Goal: Use online tool/utility: Use online tool/utility

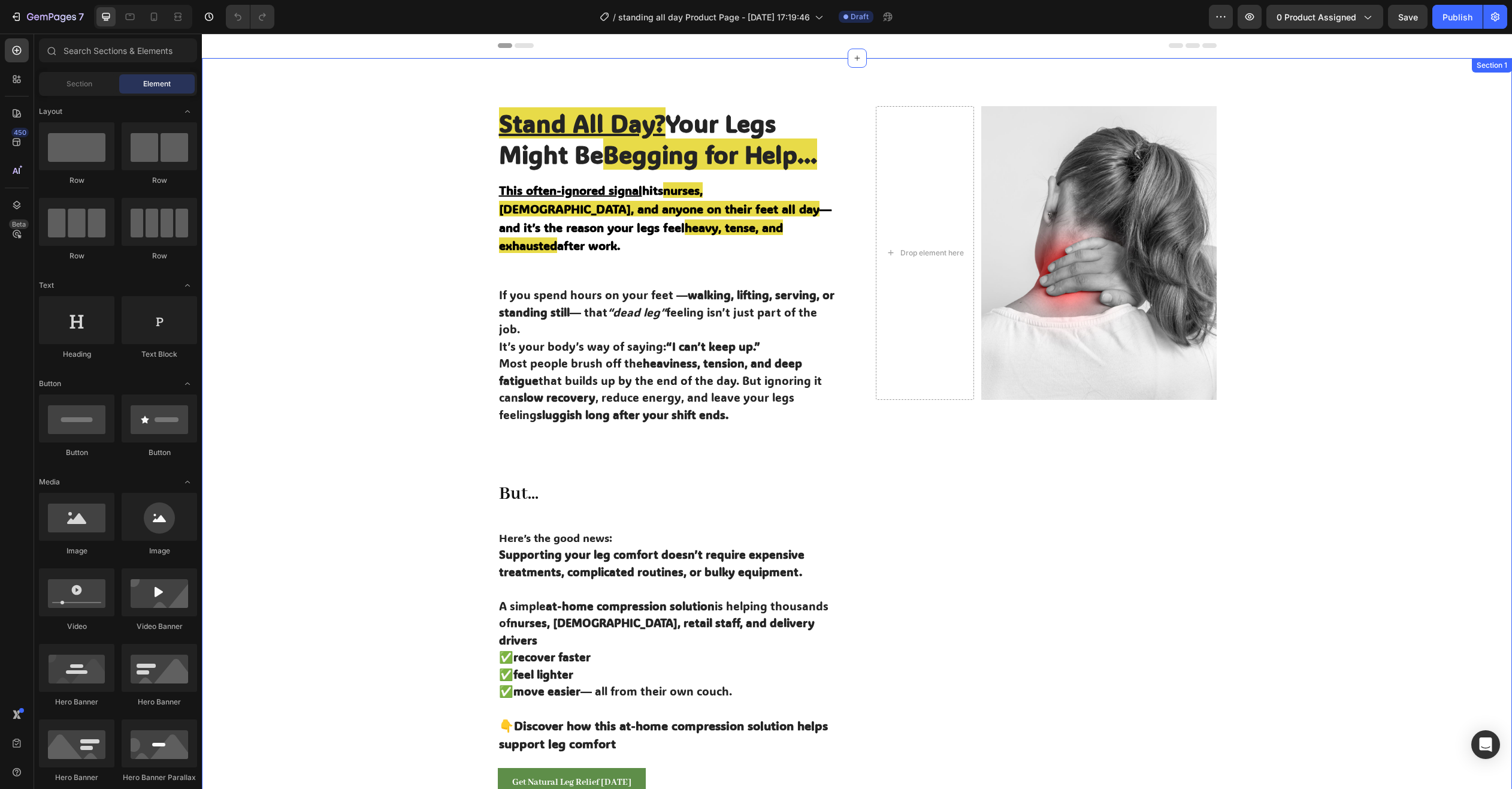
click at [344, 330] on div "Stand All Day? Your Legs Might Be Begging for Help... Heading This often-ignore…" at bounding box center [856, 569] width 1292 height 927
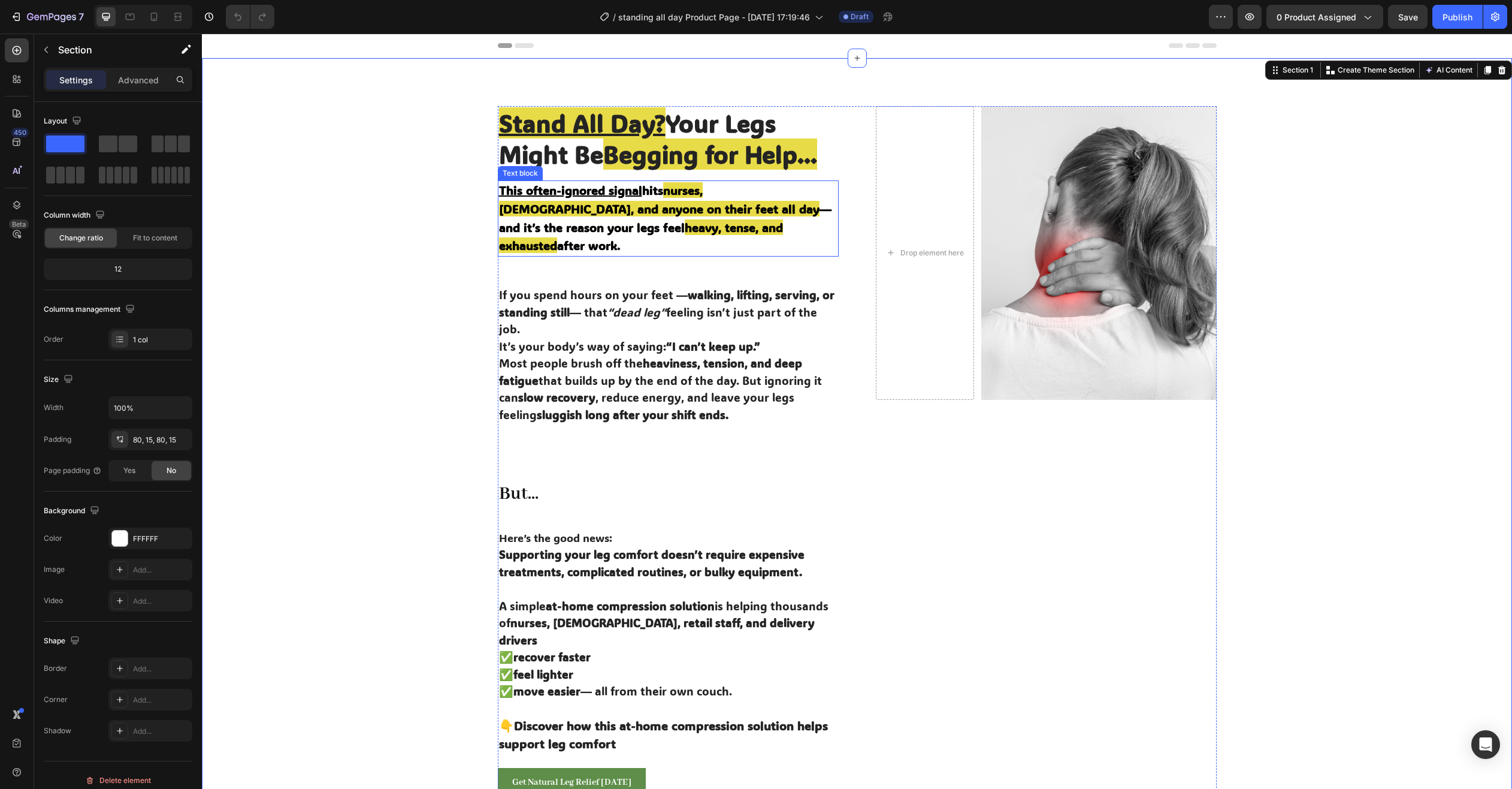
click at [654, 212] on strong "nurses, [DEMOGRAPHIC_DATA], and anyone on their feet all day" at bounding box center [660, 199] width 321 height 34
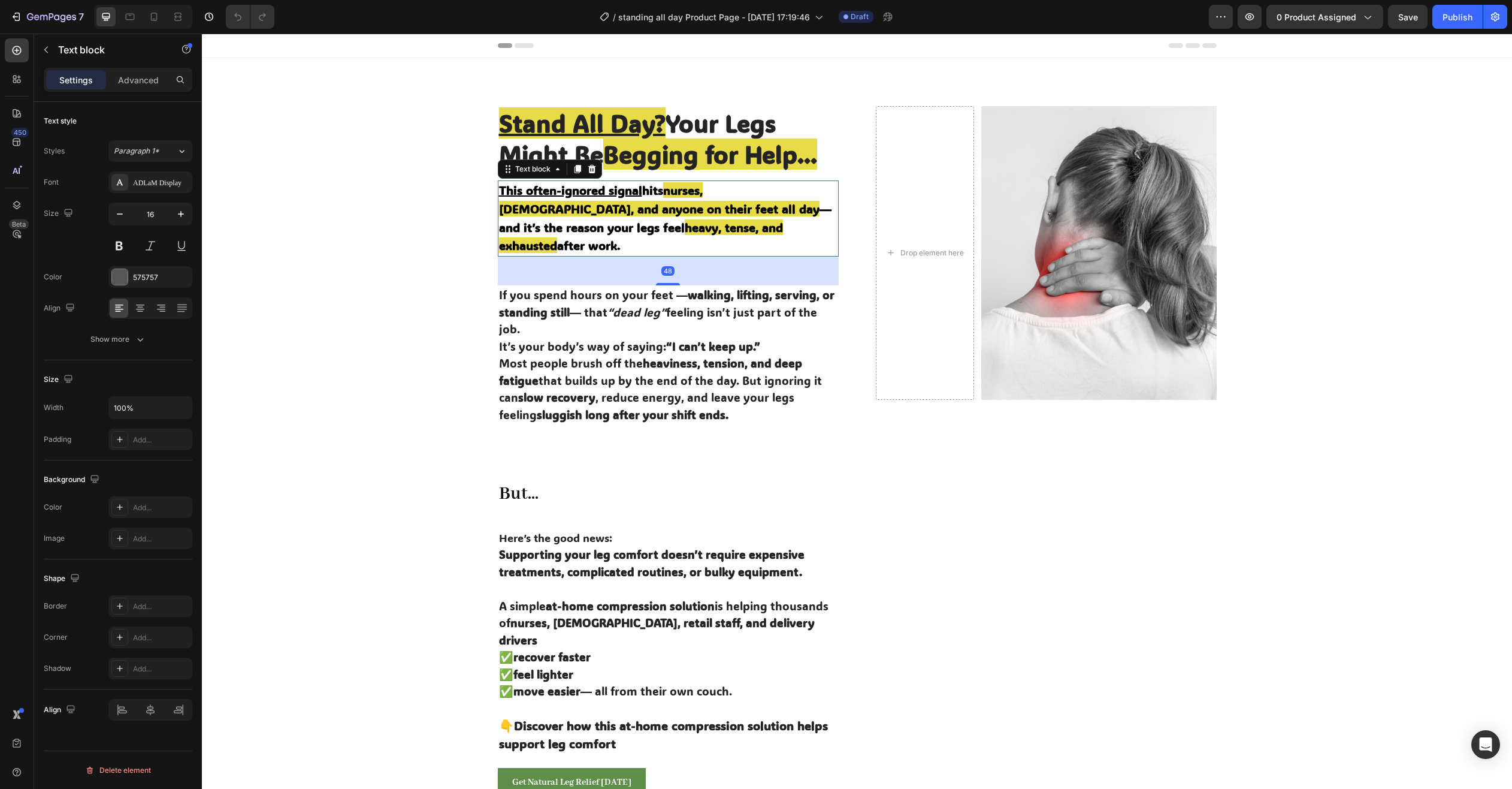
click at [672, 209] on strong "nurses, [DEMOGRAPHIC_DATA], and anyone on their feet all day" at bounding box center [660, 199] width 321 height 34
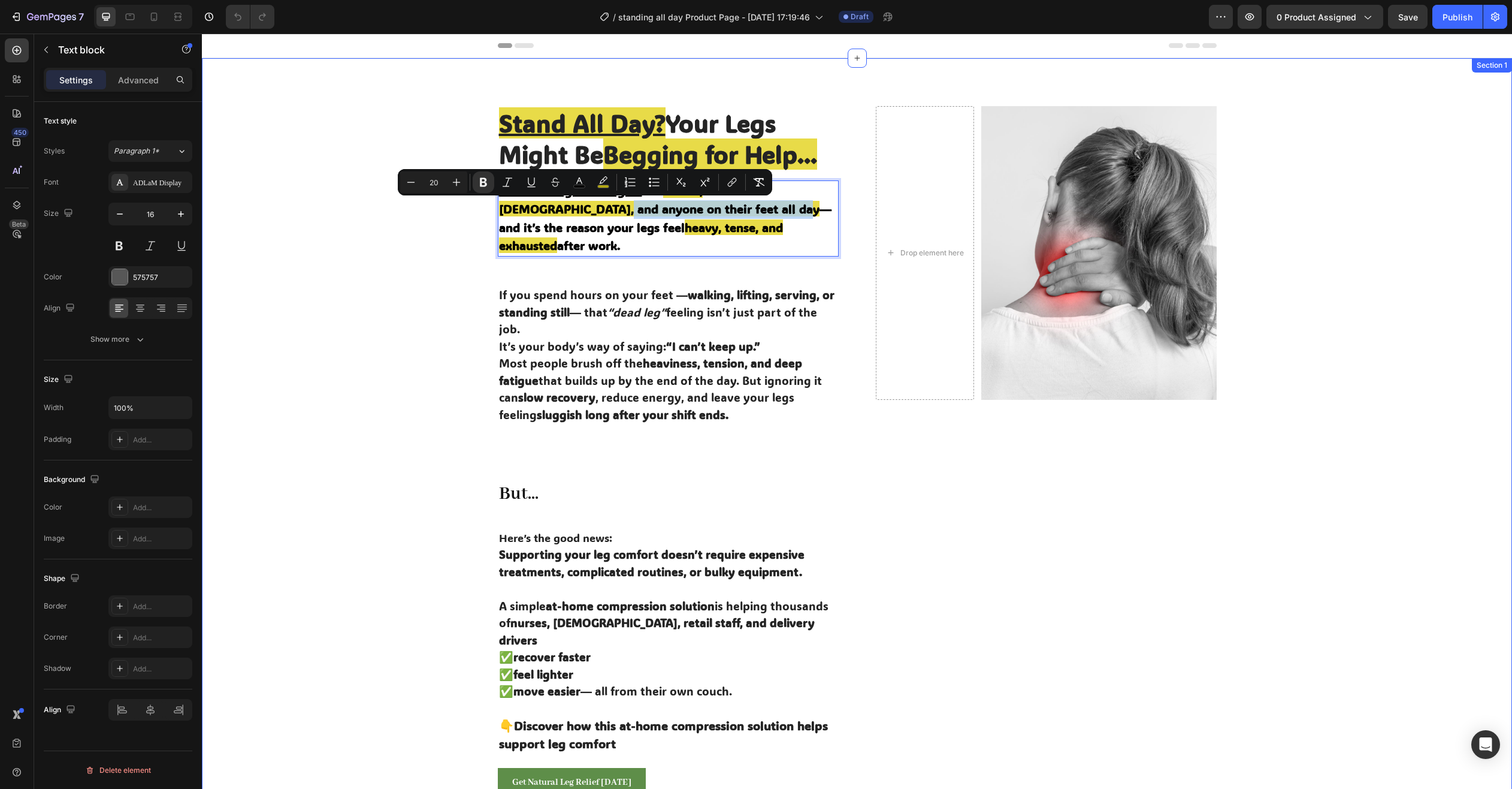
drag, startPoint x: 676, startPoint y: 209, endPoint x: 493, endPoint y: 208, distance: 183.0
click at [493, 208] on div "Stand All Day? Your Legs Might Be Begging for Help... Heading This often-ignore…" at bounding box center [856, 569] width 1292 height 927
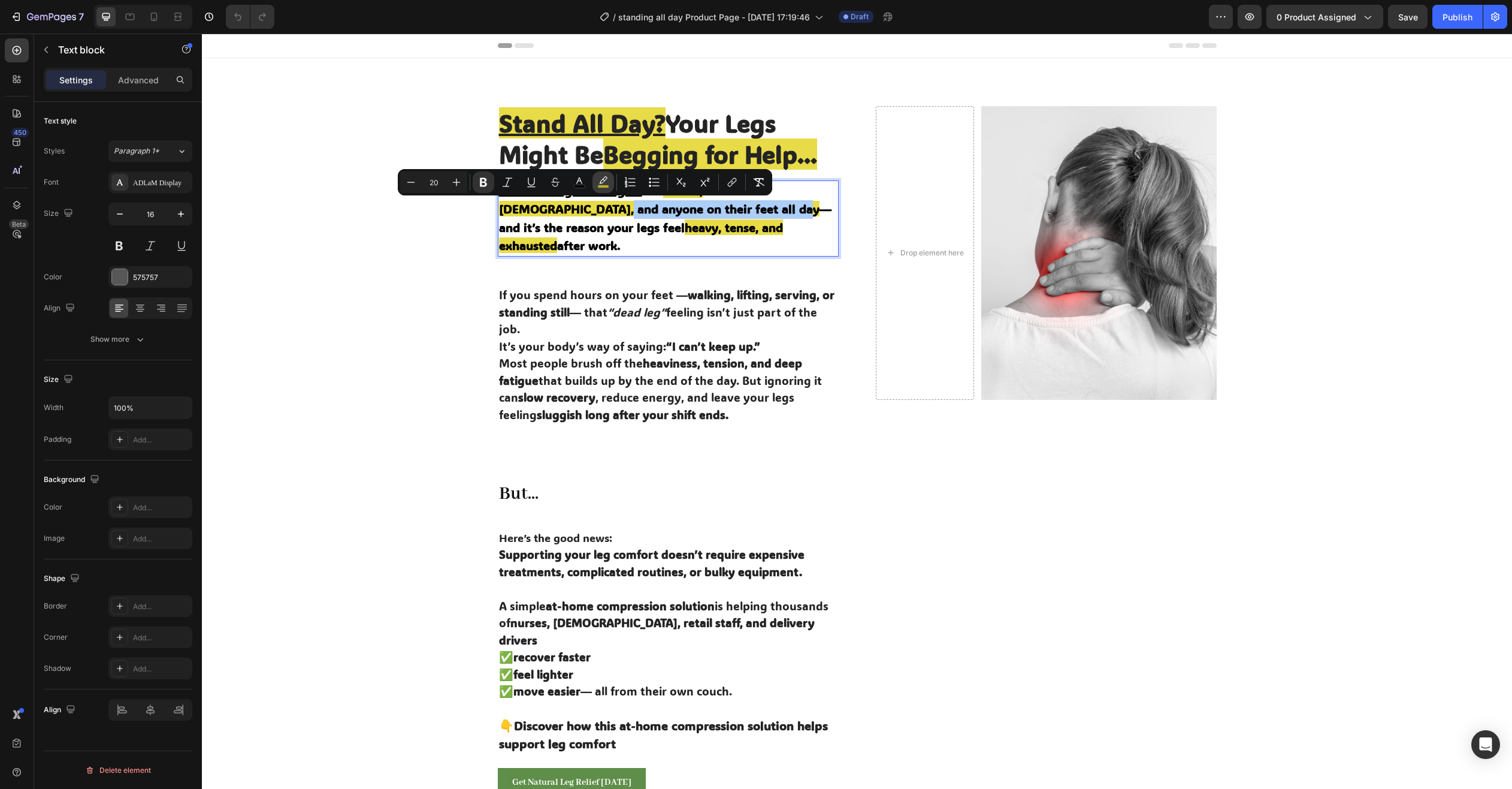
click at [601, 183] on icon "Editor contextual toolbar" at bounding box center [603, 179] width 8 height 7
type input "E2D112"
type input "77"
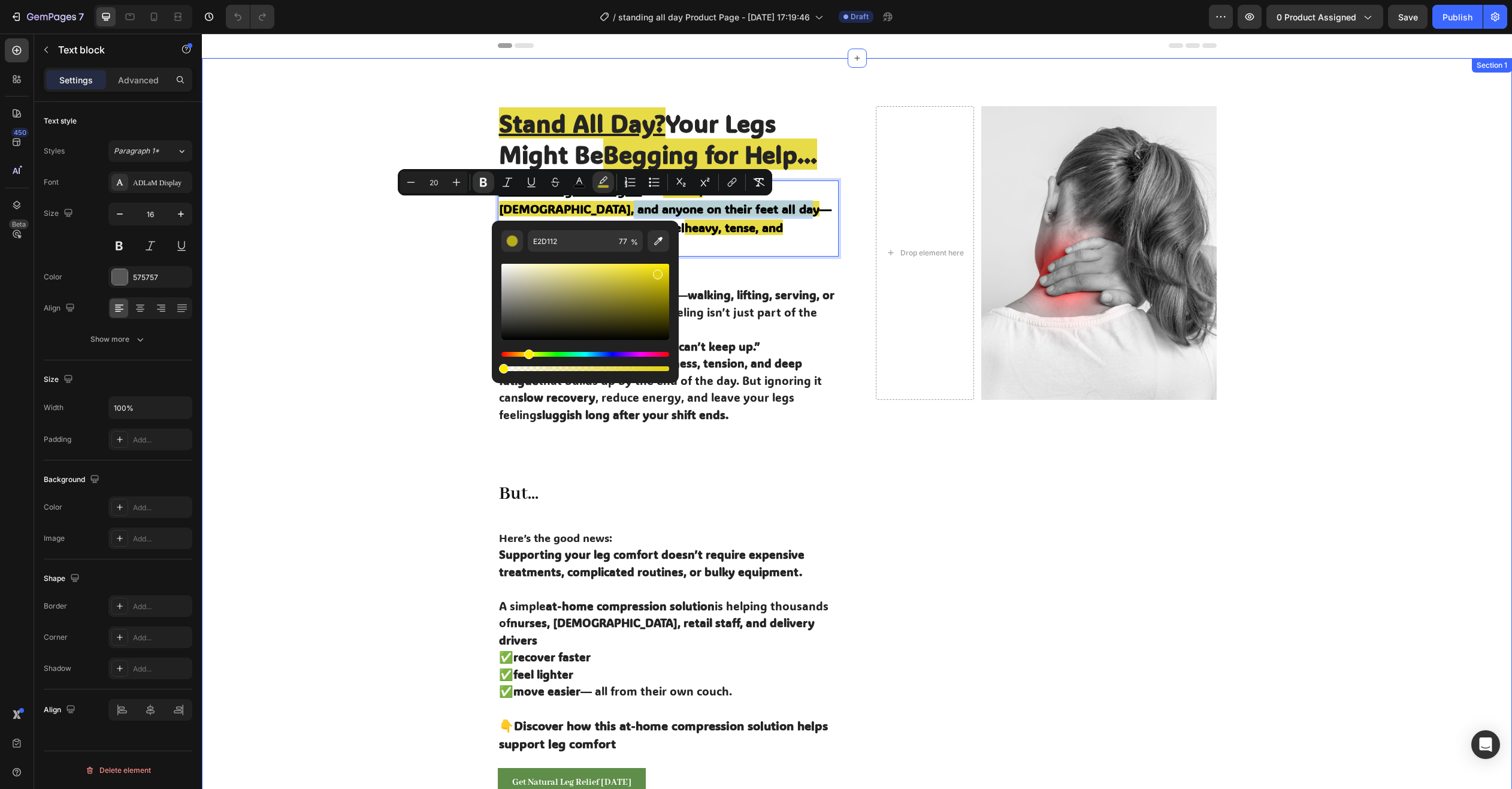
type input "0"
drag, startPoint x: 705, startPoint y: 400, endPoint x: 466, endPoint y: 374, distance: 240.4
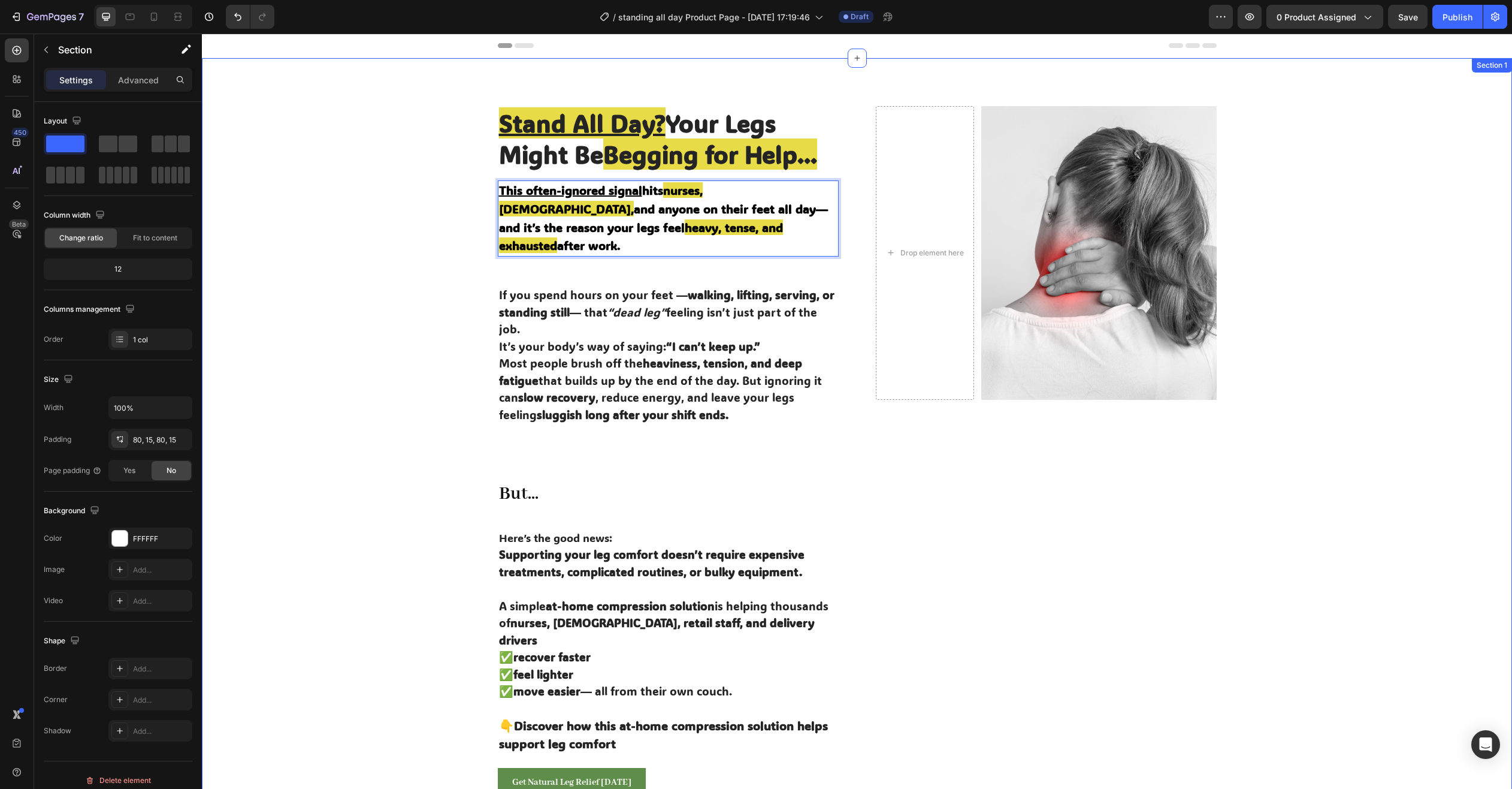
click at [442, 298] on div "Stand All Day? Your Legs Might Be Begging for Help... Heading This often-ignore…" at bounding box center [856, 569] width 1292 height 927
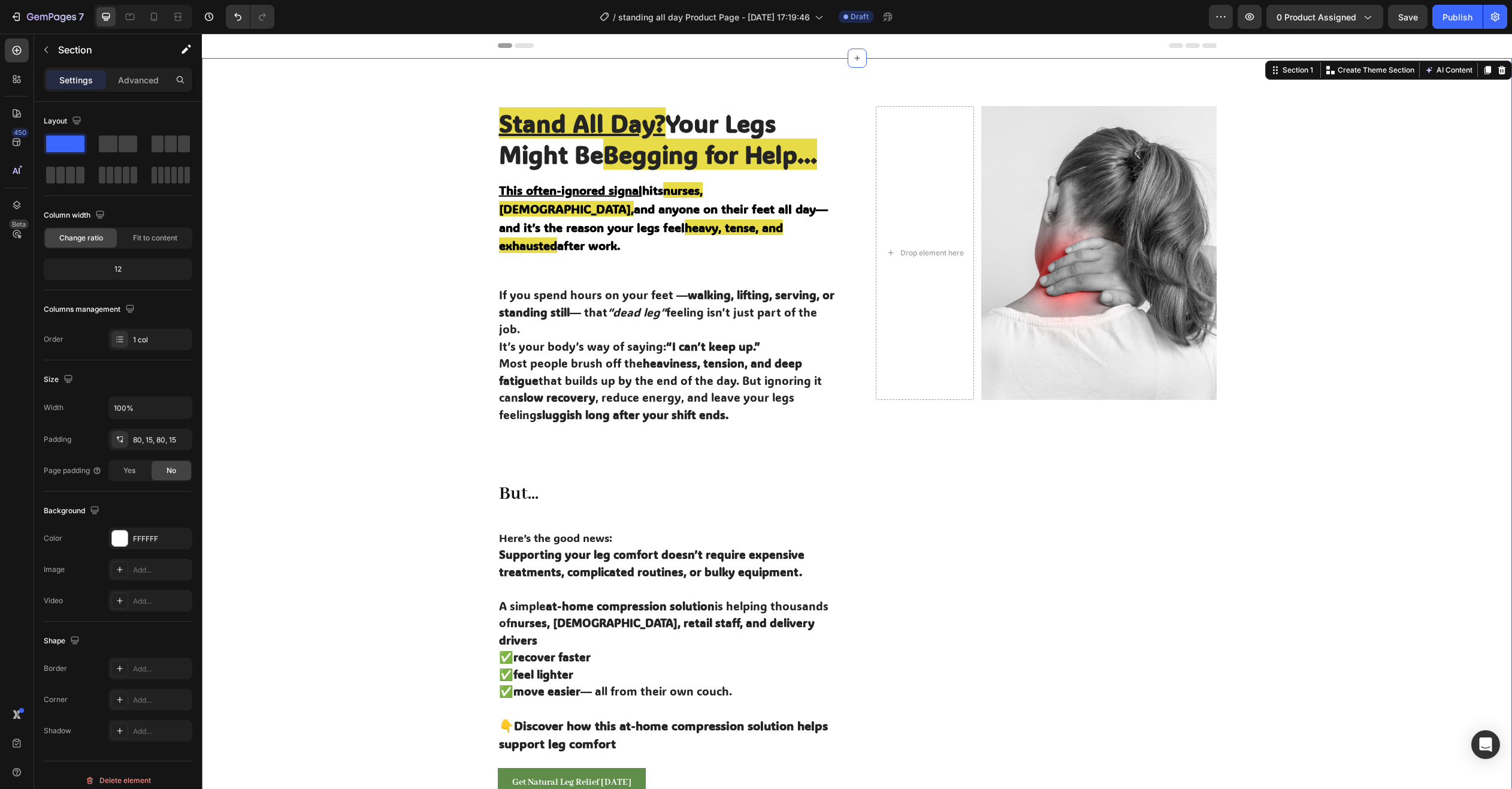
click at [456, 321] on div "Stand All Day? Your Legs Might Be Begging for Help... Heading This often-ignore…" at bounding box center [856, 569] width 1292 height 927
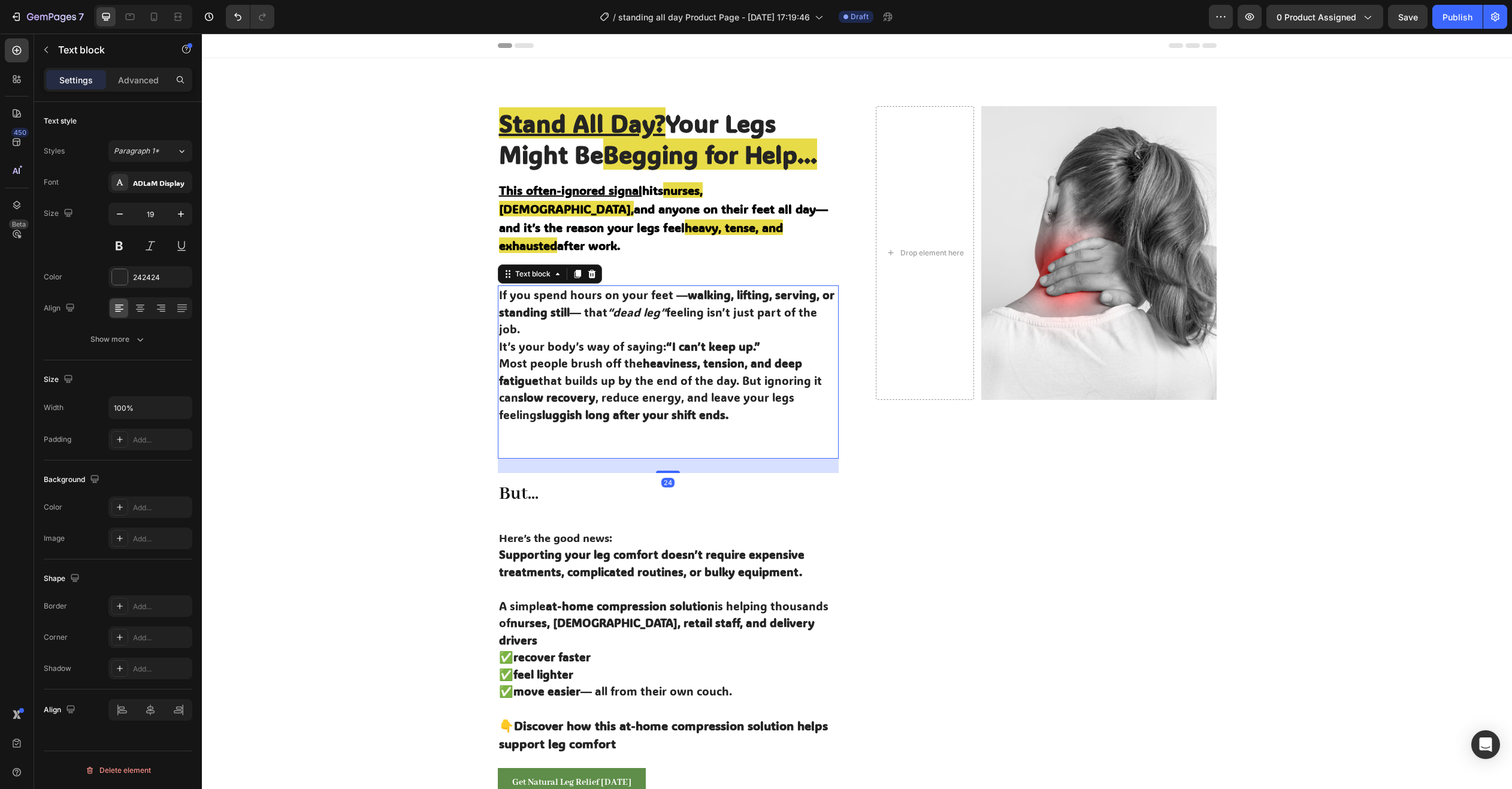
click at [614, 304] on icon "“dead leg”" at bounding box center [636, 312] width 58 height 15
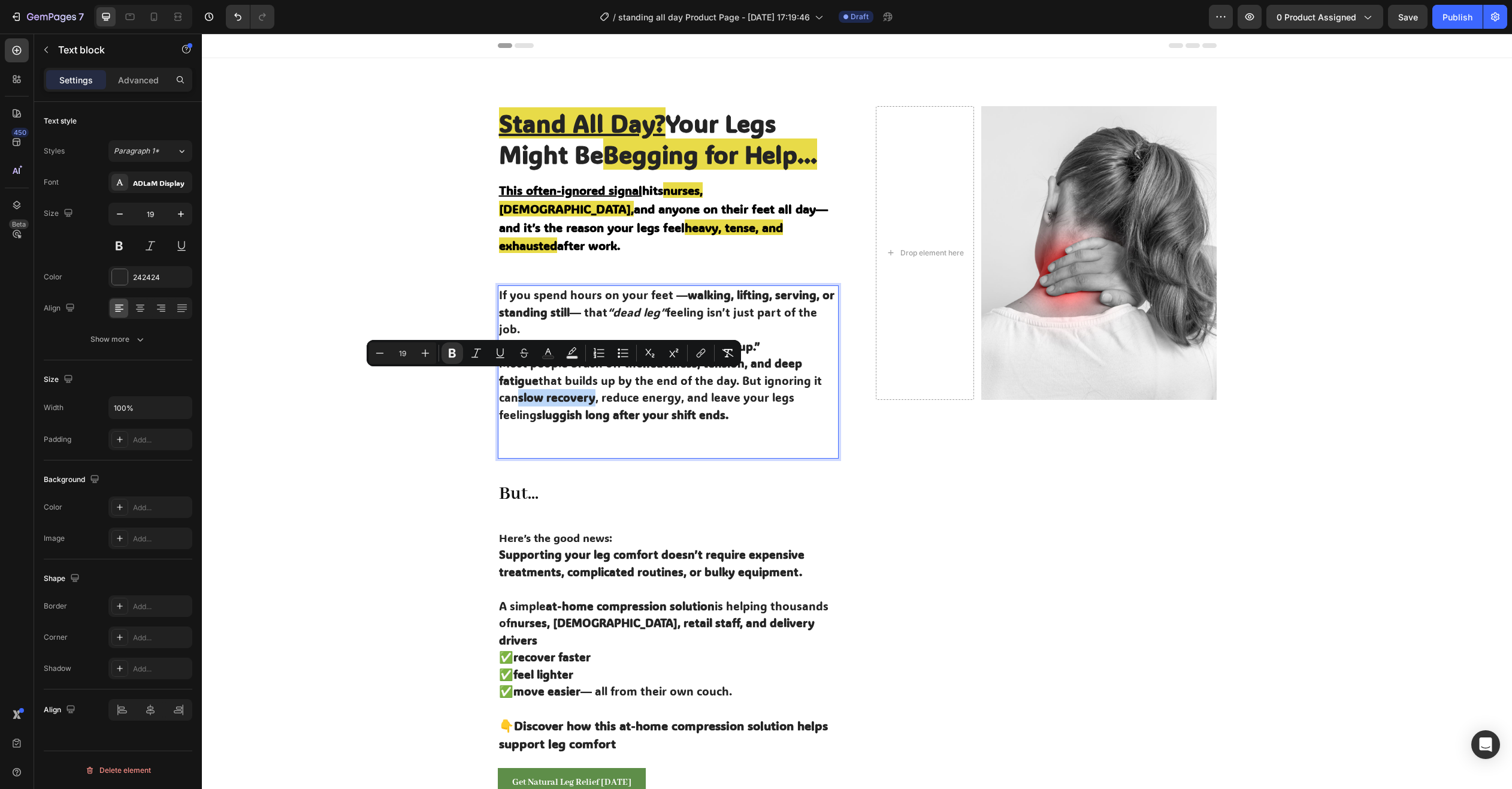
drag, startPoint x: 517, startPoint y: 380, endPoint x: 592, endPoint y: 383, distance: 75.1
click at [592, 383] on p "Most people brush off the heaviness, tension, and deep fatigue that builds up b…" at bounding box center [668, 389] width 338 height 68
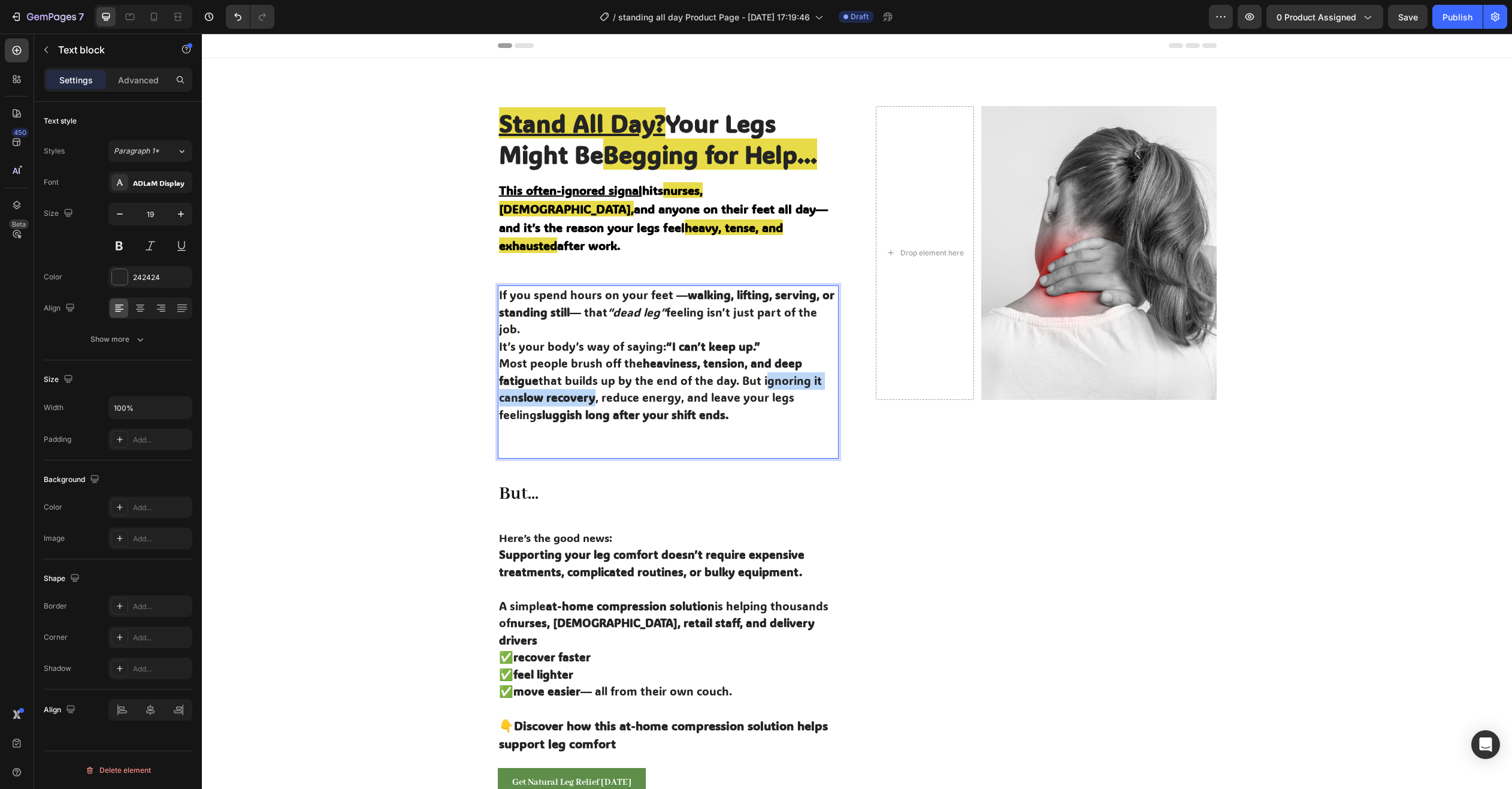
drag, startPoint x: 758, startPoint y: 361, endPoint x: 591, endPoint y: 383, distance: 168.4
click at [591, 383] on p "Most people brush off the heaviness, tension, and deep fatigue that builds up b…" at bounding box center [668, 389] width 338 height 68
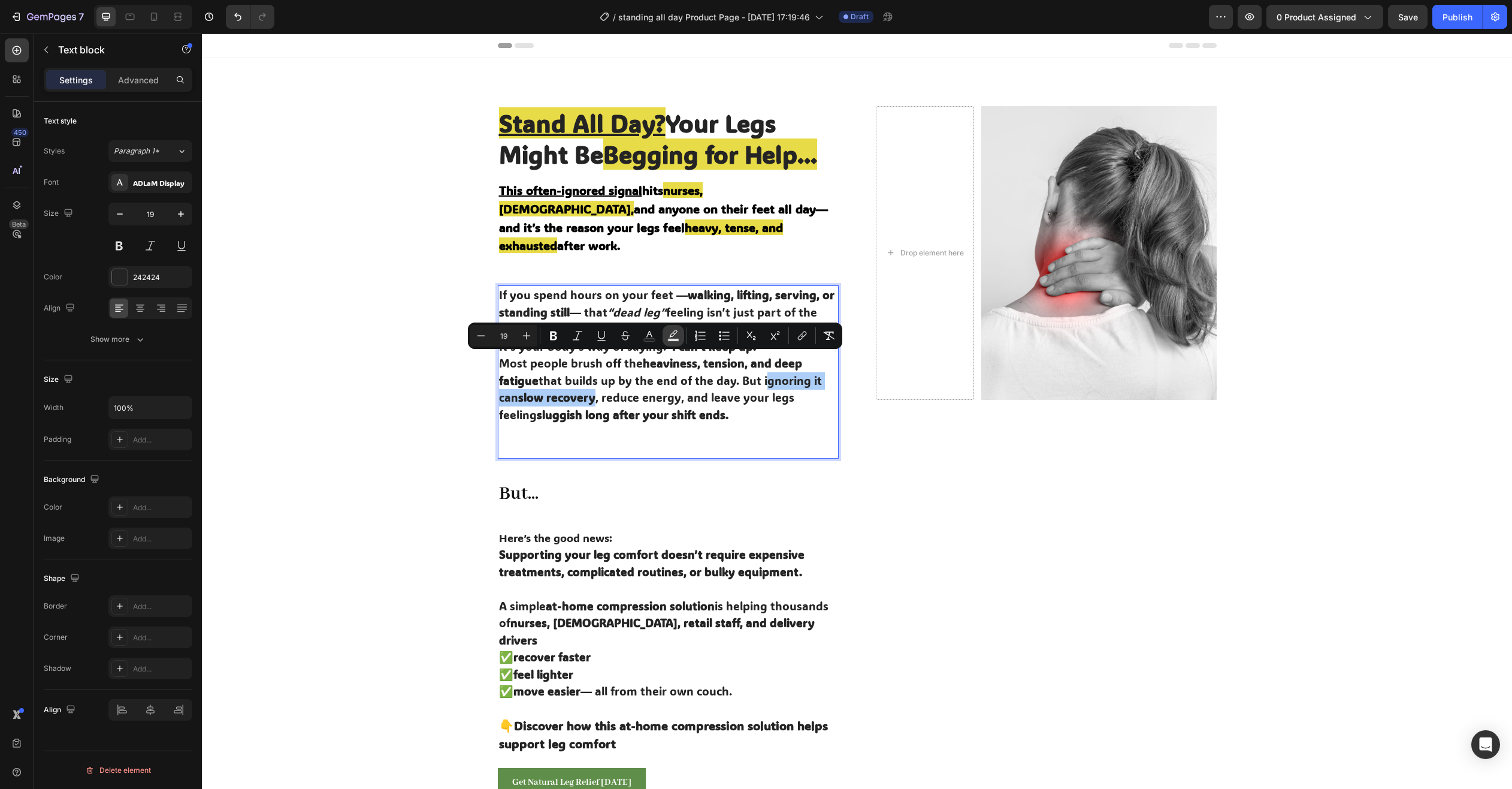
drag, startPoint x: 670, startPoint y: 332, endPoint x: 682, endPoint y: 340, distance: 14.4
click at [669, 332] on icon "Editor contextual toolbar" at bounding box center [673, 336] width 12 height 12
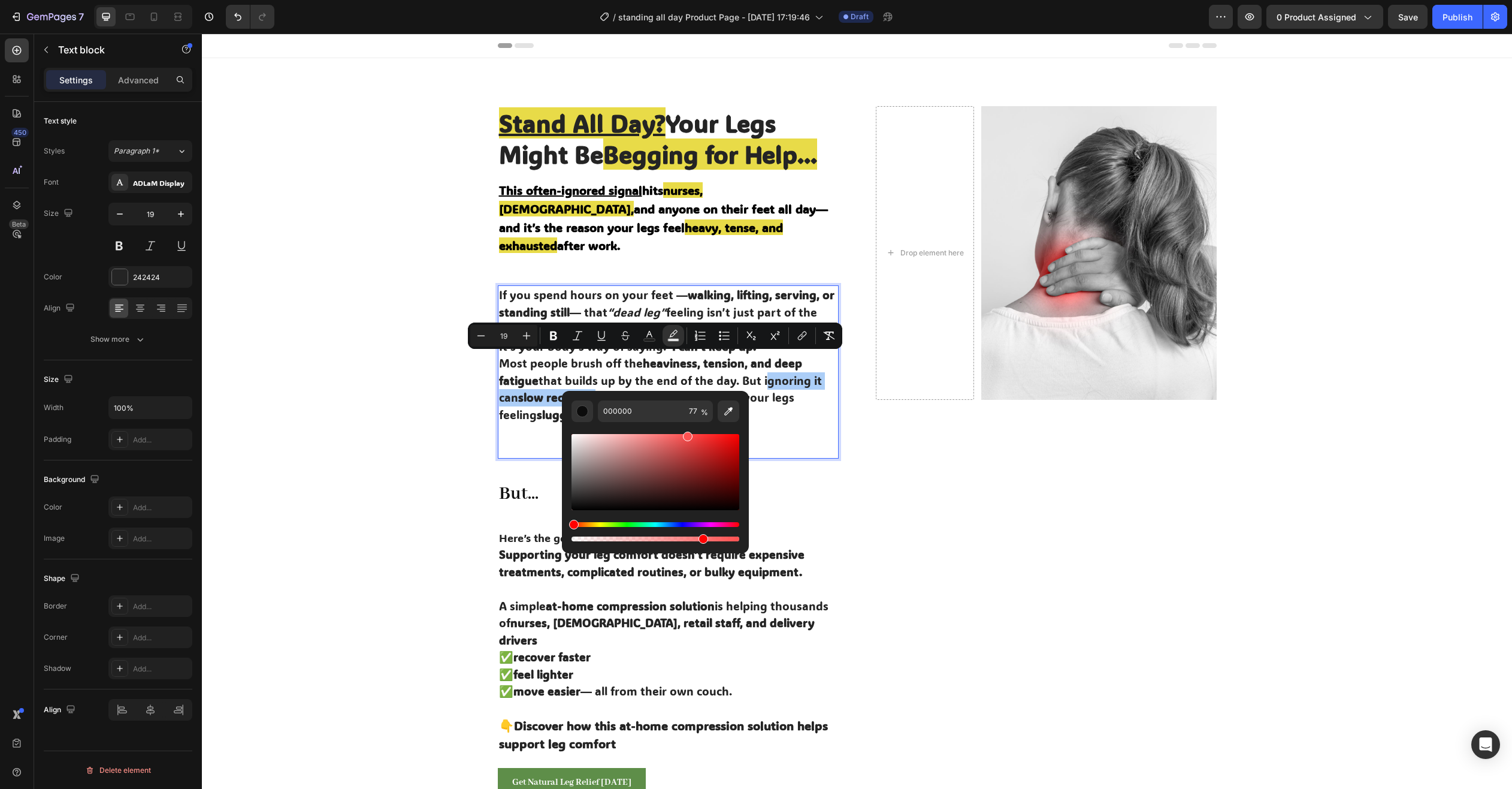
click at [689, 429] on div "Editor contextual toolbar" at bounding box center [656, 482] width 168 height 122
type input "FF4C4C"
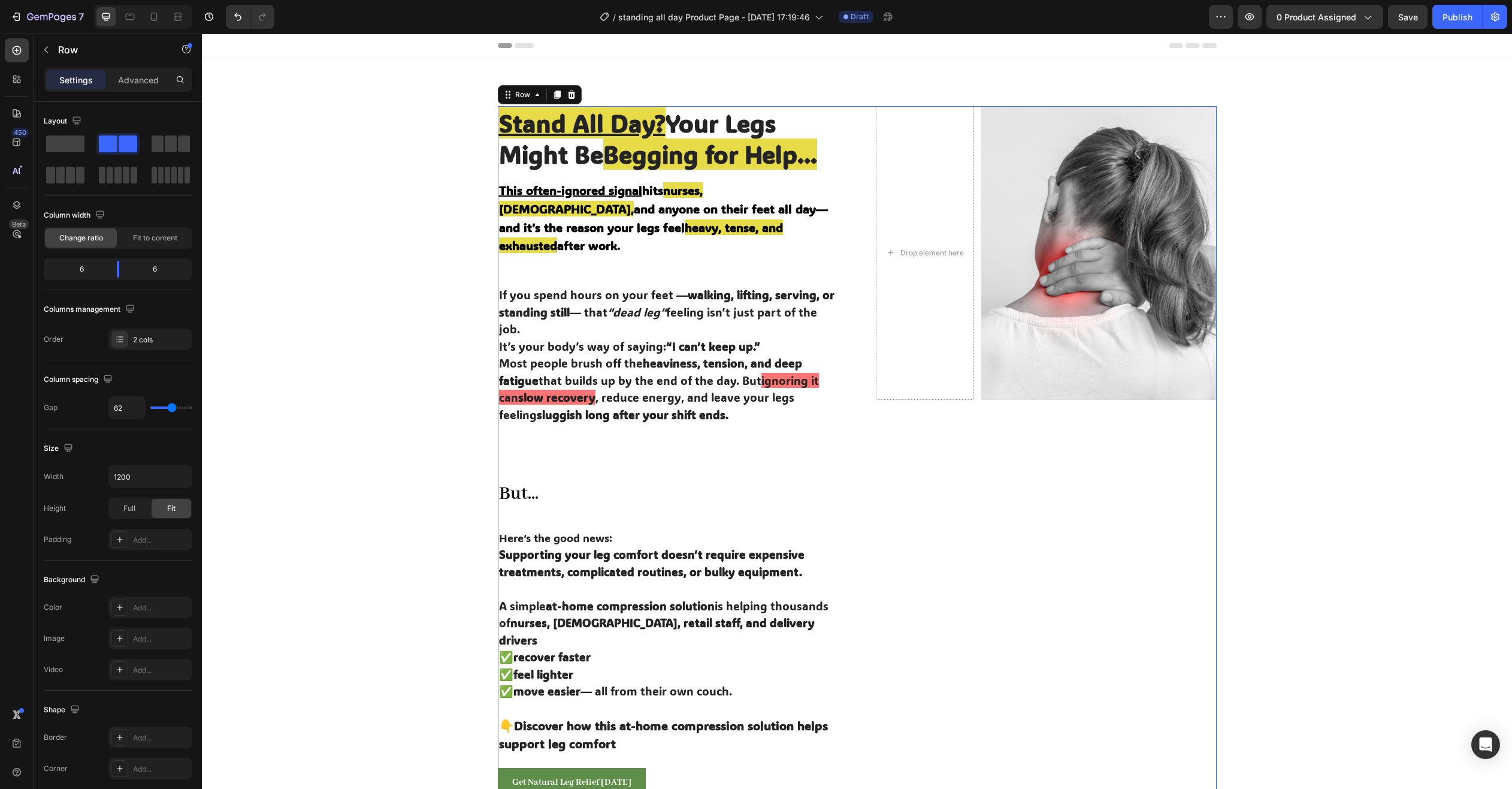
click at [865, 458] on div "Stand All Day? Your Legs Might Be Begging for Help... Heading This often-ignore…" at bounding box center [857, 569] width 719 height 927
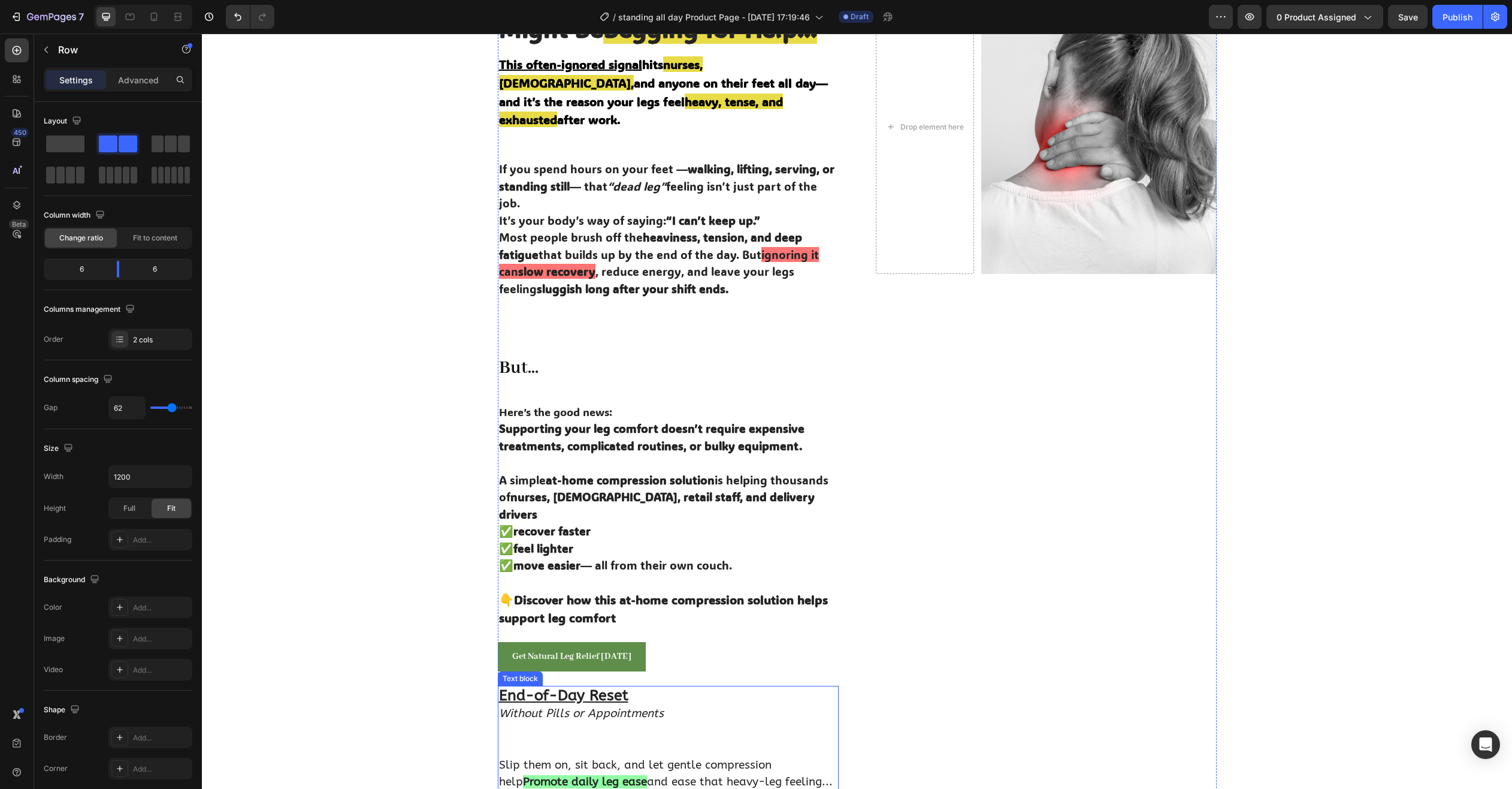
scroll to position [120, 0]
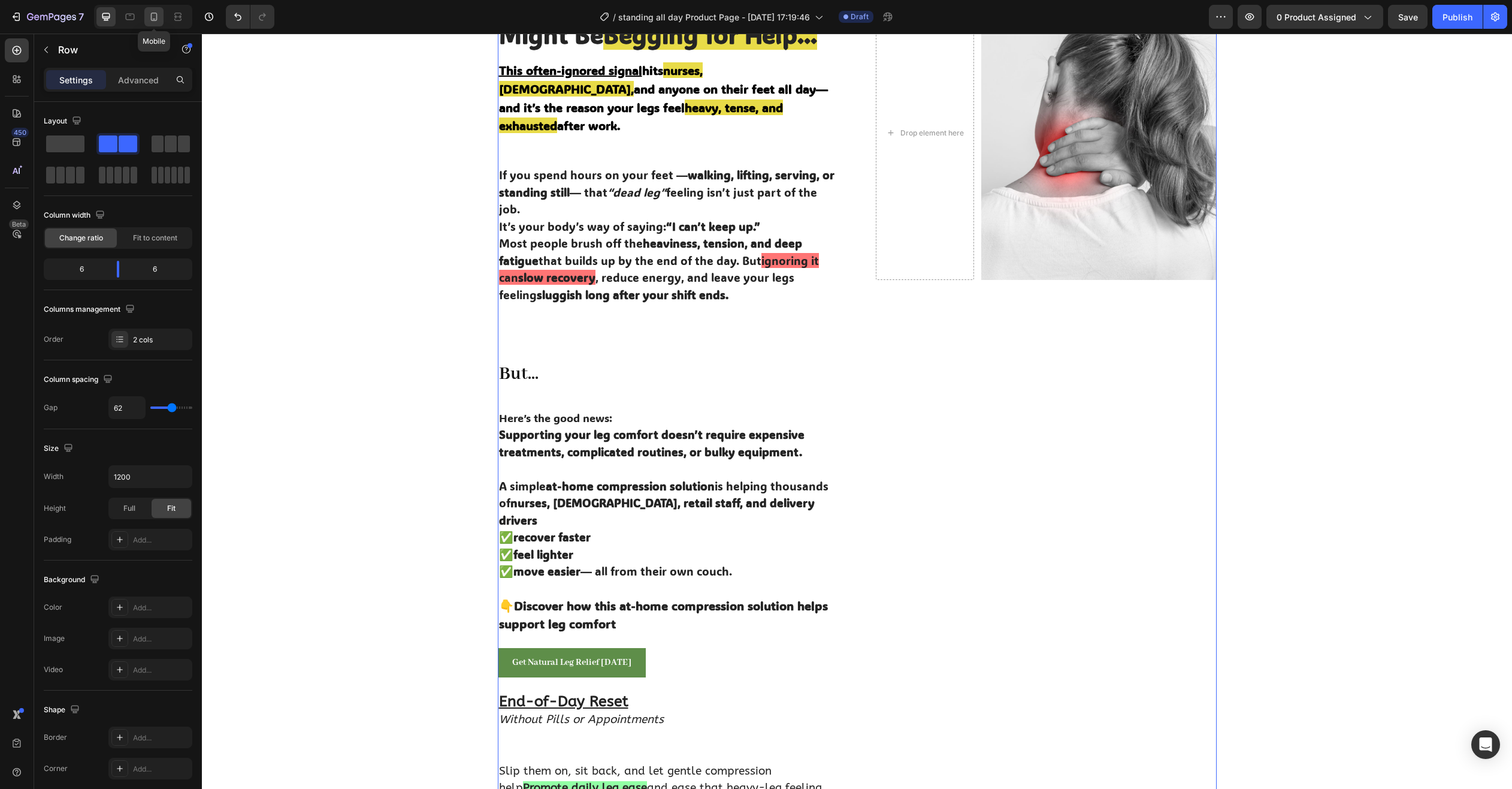
click at [155, 19] on icon at bounding box center [154, 17] width 12 height 12
type input "0"
type input "100%"
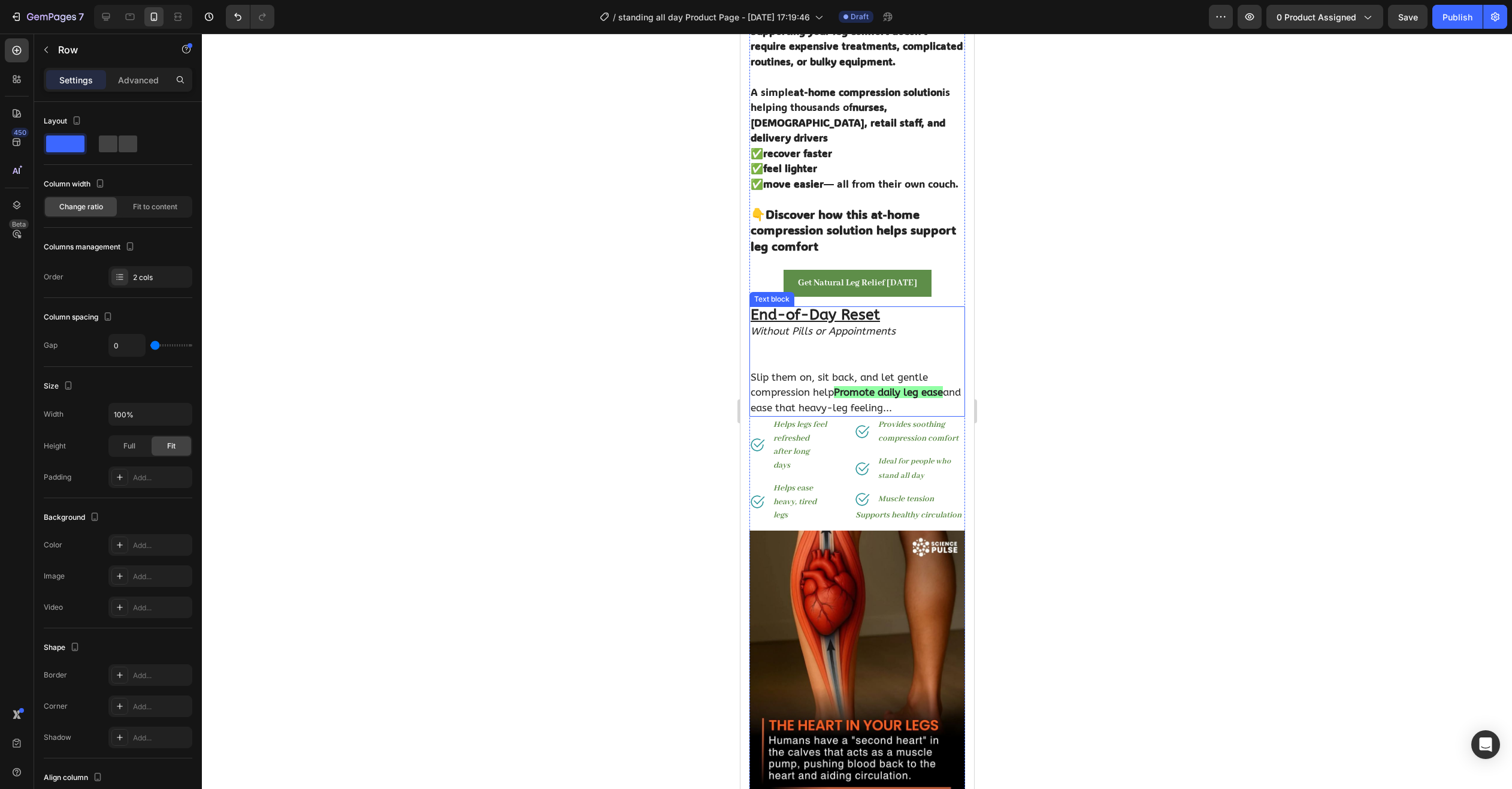
scroll to position [450, 0]
